Goal: Navigation & Orientation: Find specific page/section

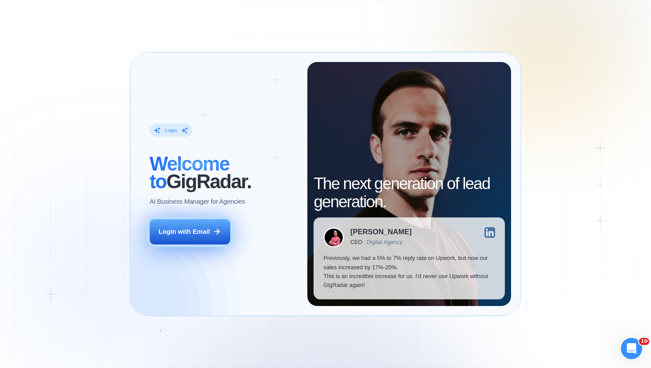
click at [214, 234] on icon at bounding box center [217, 232] width 8 height 8
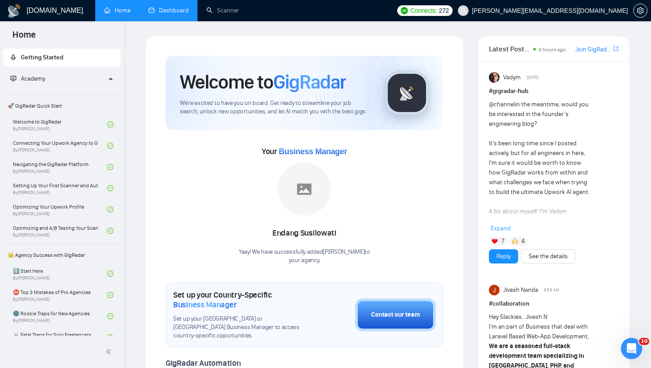
click at [170, 14] on link "Dashboard" at bounding box center [168, 11] width 40 height 8
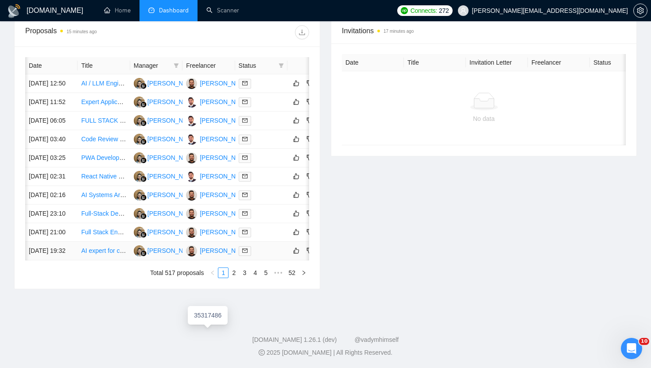
scroll to position [0, 26]
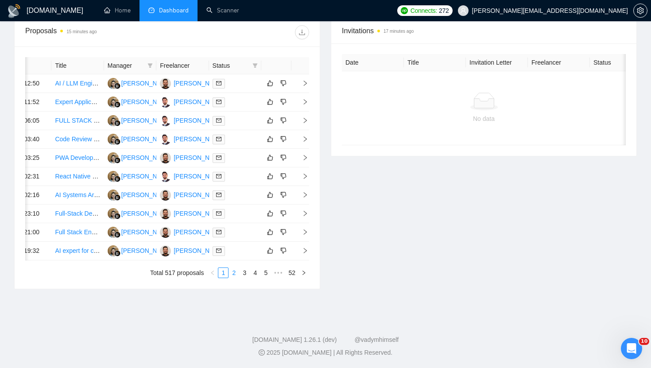
click at [233, 278] on link "2" at bounding box center [234, 273] width 10 height 10
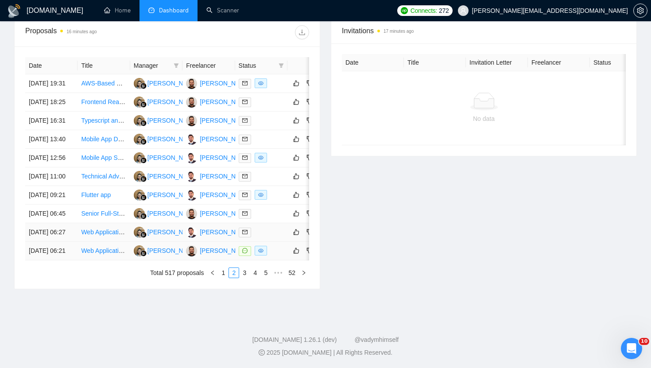
scroll to position [372, 0]
click at [225, 278] on link "1" at bounding box center [223, 273] width 10 height 10
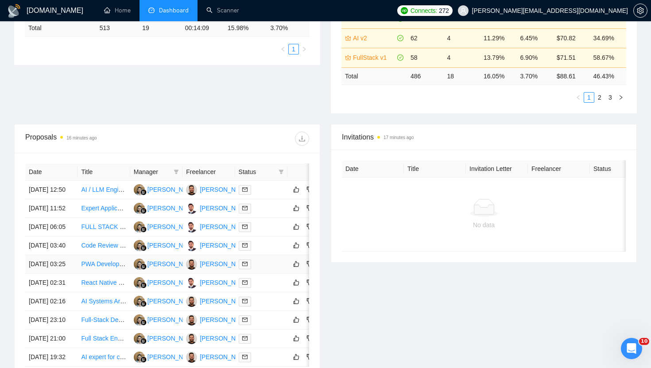
scroll to position [0, 0]
